Goal: Task Accomplishment & Management: Use online tool/utility

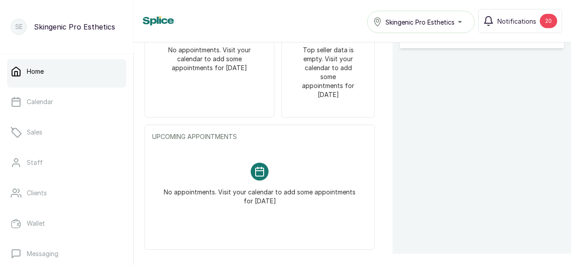
scroll to position [324, 0]
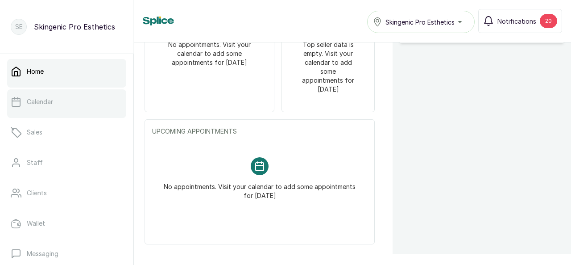
click at [55, 104] on link "Calendar" at bounding box center [66, 101] width 119 height 25
